Goal: Transaction & Acquisition: Purchase product/service

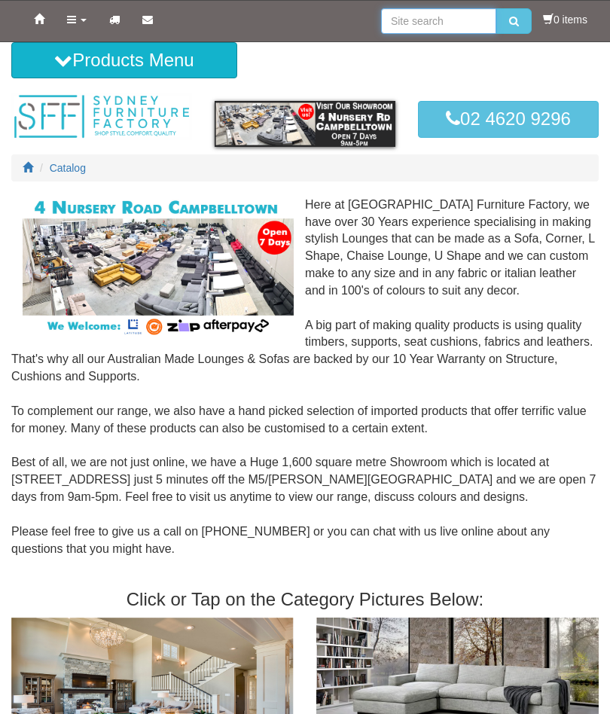
click at [408, 12] on input "search" at bounding box center [438, 21] width 115 height 26
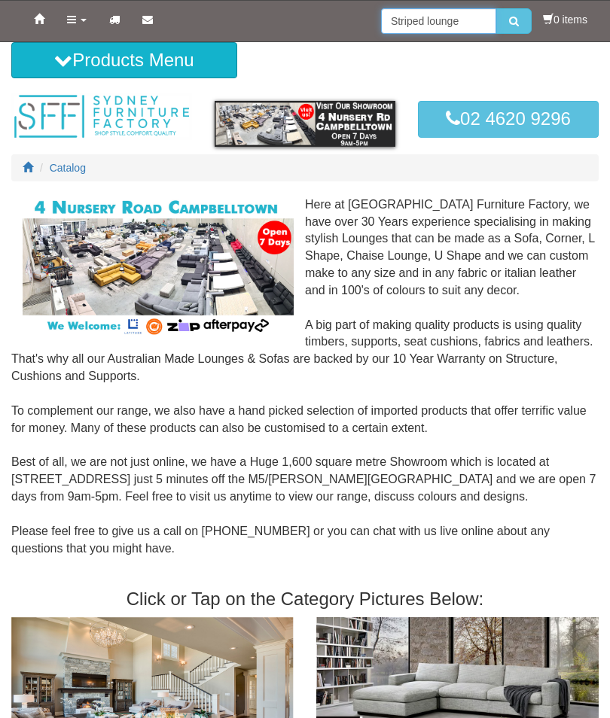
type input "Striped lounge"
click at [496, 23] on button "submit" at bounding box center [513, 21] width 35 height 26
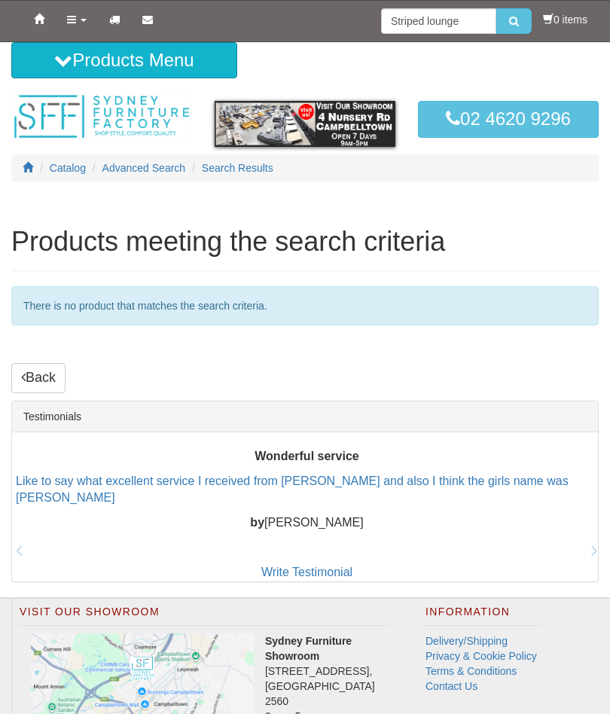
click at [517, 17] on button "submit" at bounding box center [513, 21] width 35 height 26
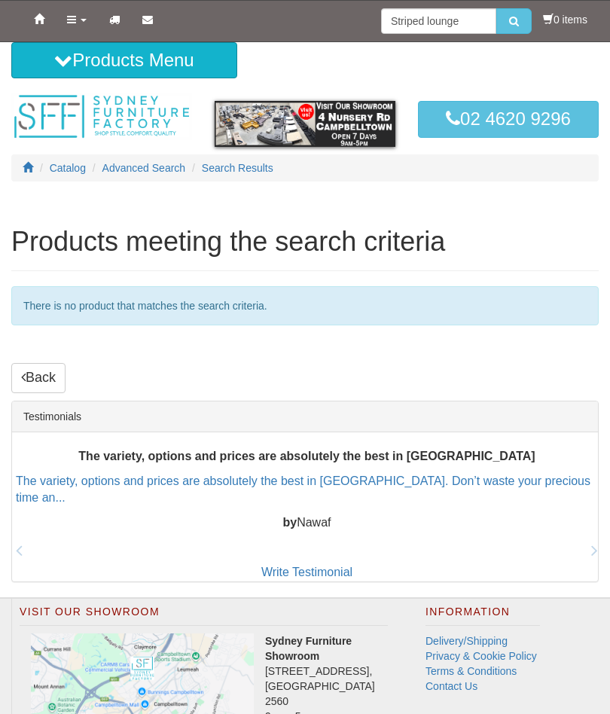
click at [509, 23] on icon "submit" at bounding box center [514, 21] width 10 height 11
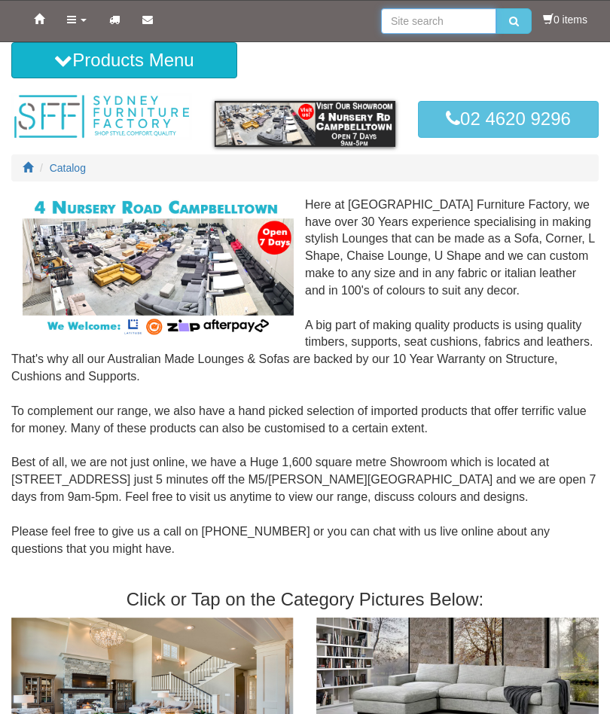
click at [417, 11] on input "search" at bounding box center [438, 21] width 115 height 26
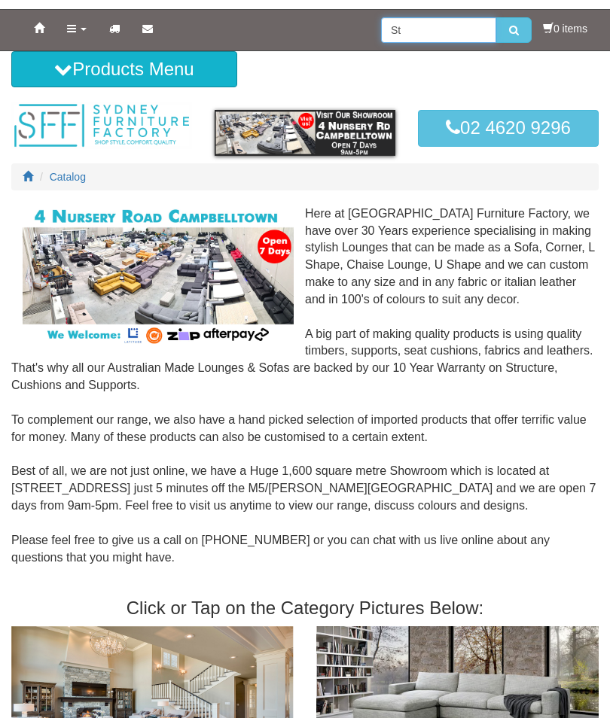
type input "S"
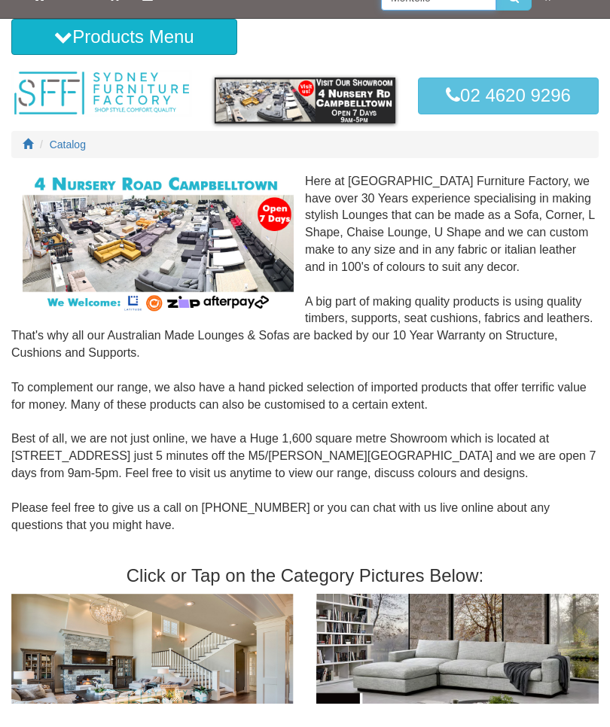
type input "Montello"
click at [8, 407] on div "Here at Sydney Furniture Factory, we have over 30 Years experience specialising…" at bounding box center [305, 386] width 610 height 379
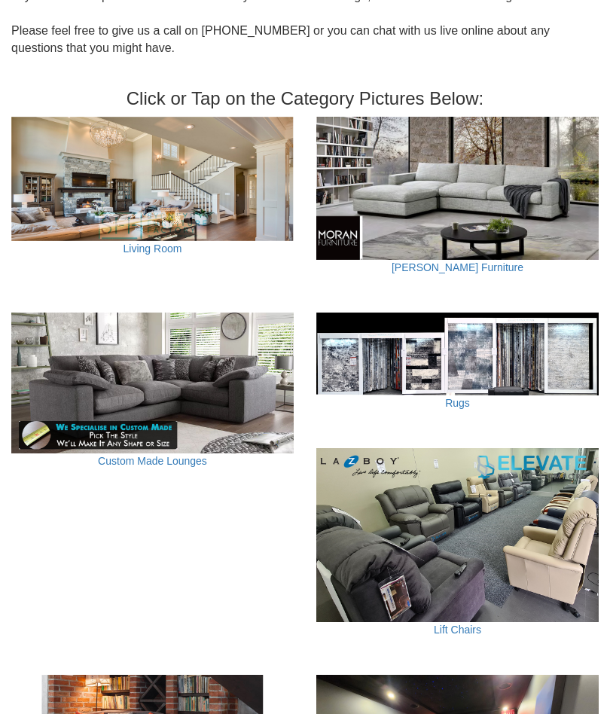
scroll to position [499, 0]
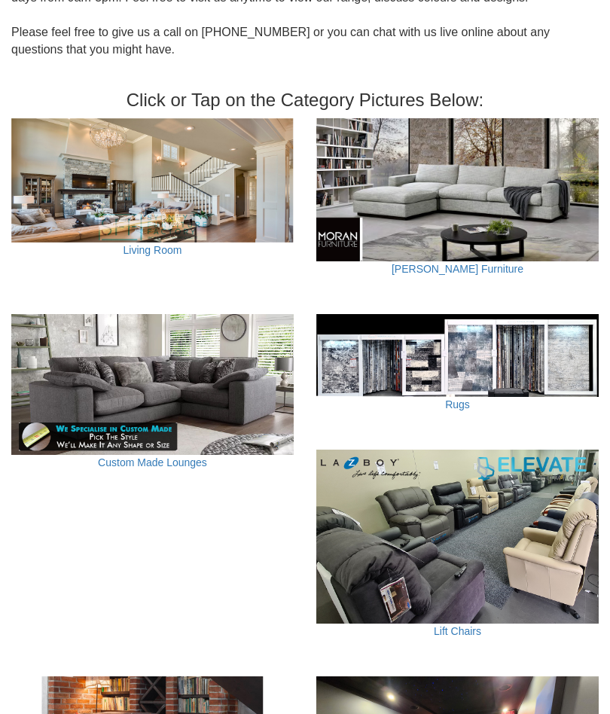
click at [125, 354] on img at bounding box center [152, 385] width 282 height 142
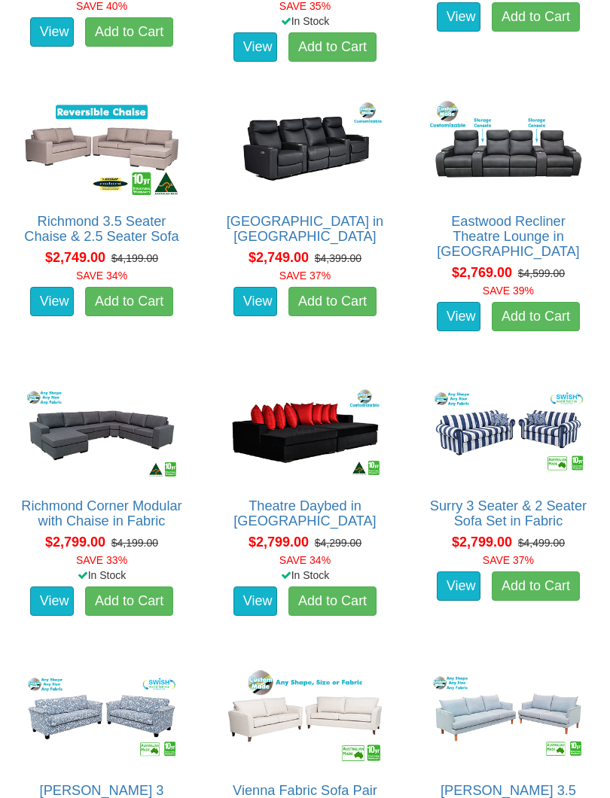
scroll to position [2152, 0]
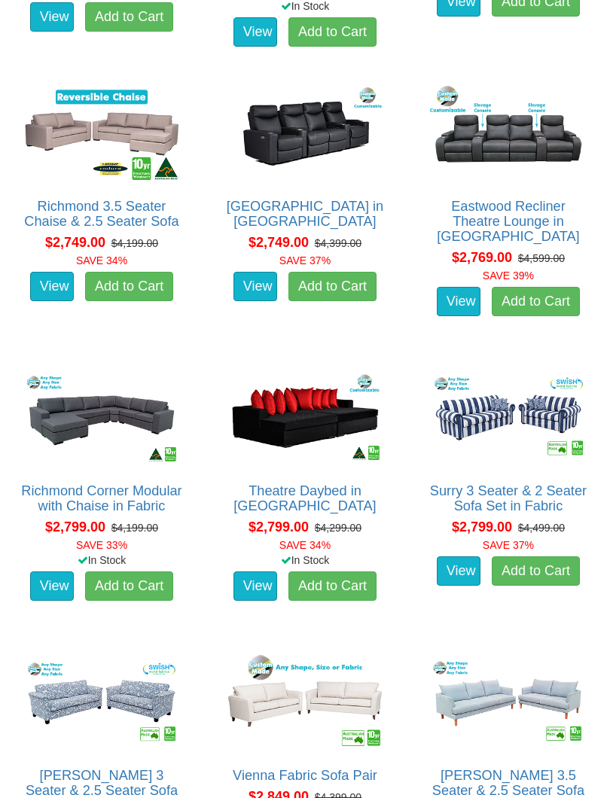
click at [514, 493] on div "Surry 3 Seater & 2 Seater Sofa Set in Fabric Advertised price is for the 3 Seat…" at bounding box center [508, 493] width 181 height 270
click at [508, 468] on img at bounding box center [508, 418] width 164 height 102
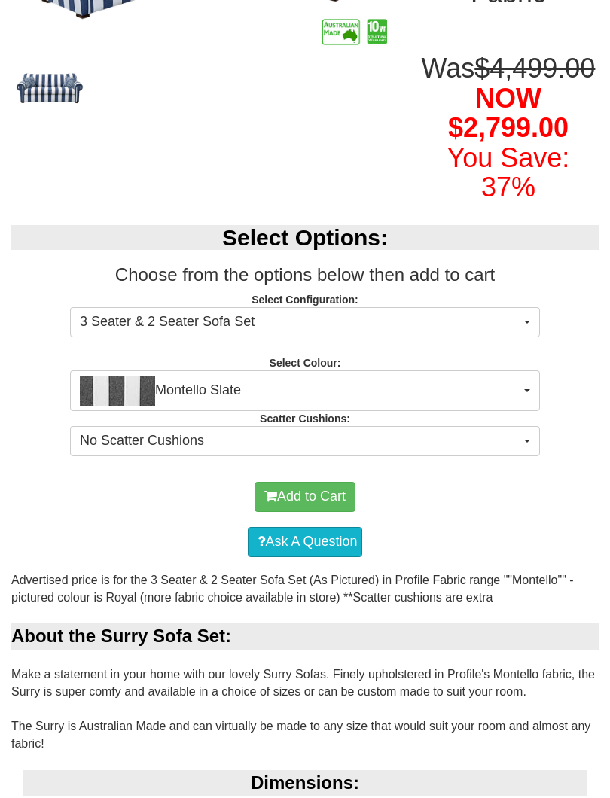
scroll to position [337, 0]
click at [535, 410] on button "Montello Slate" at bounding box center [305, 390] width 470 height 41
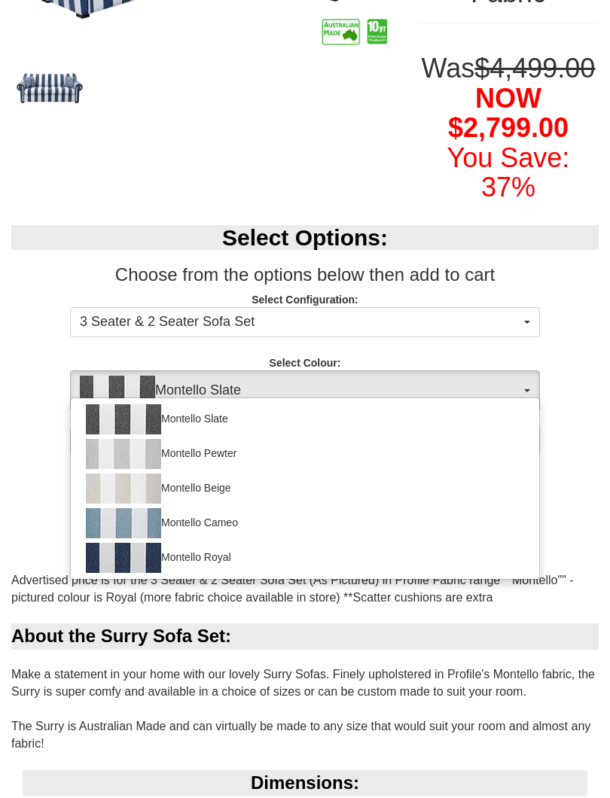
click at [590, 602] on div at bounding box center [305, 399] width 610 height 798
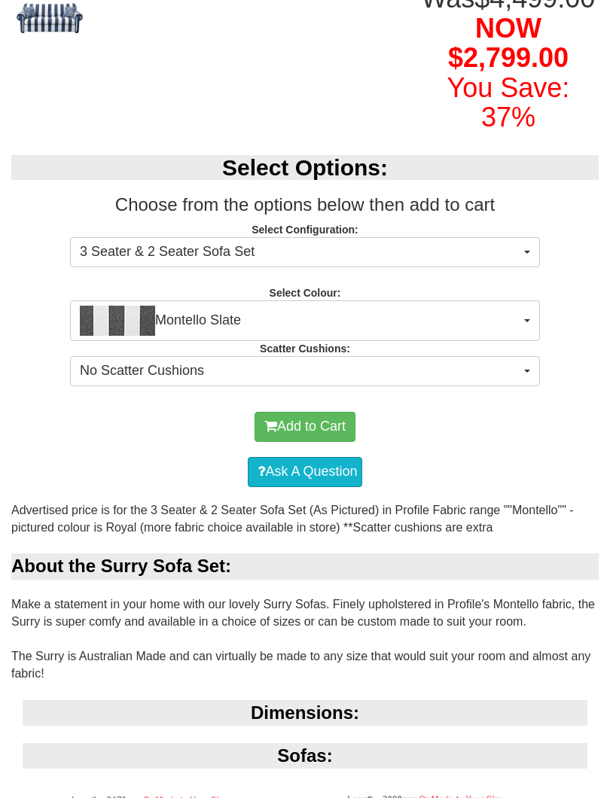
scroll to position [406, 0]
